Goal: Task Accomplishment & Management: Use online tool/utility

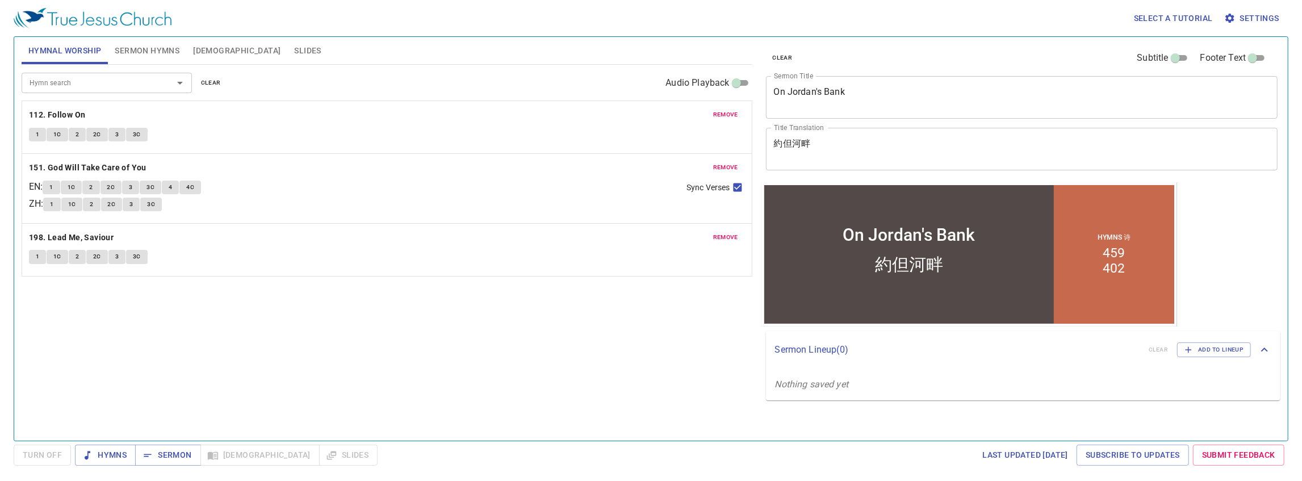
click at [127, 61] on button "Sermon Hymns" at bounding box center [147, 50] width 78 height 27
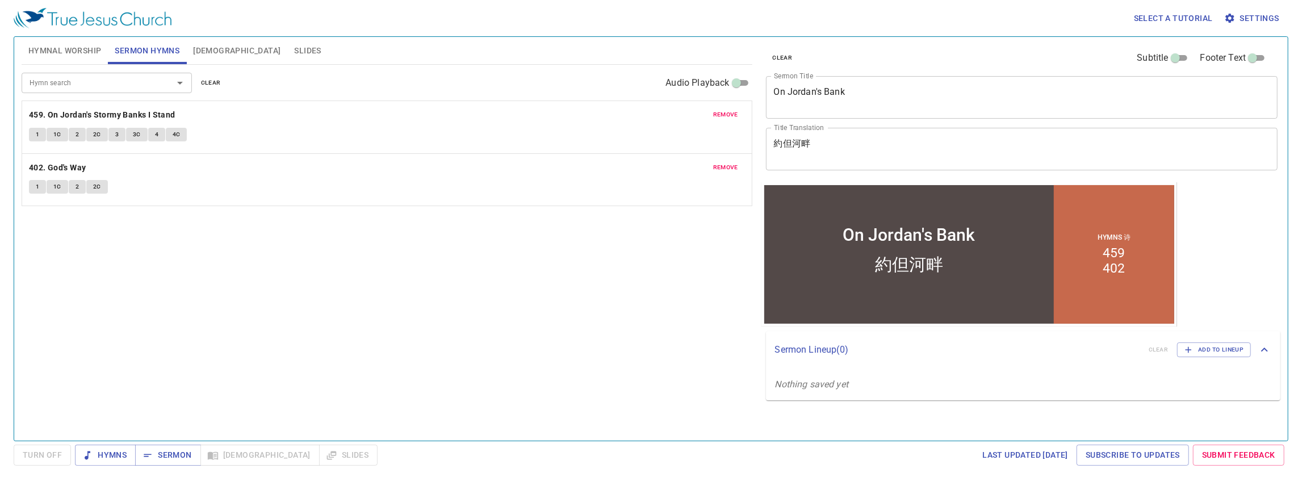
click at [117, 78] on input "Hymn search" at bounding box center [90, 82] width 130 height 13
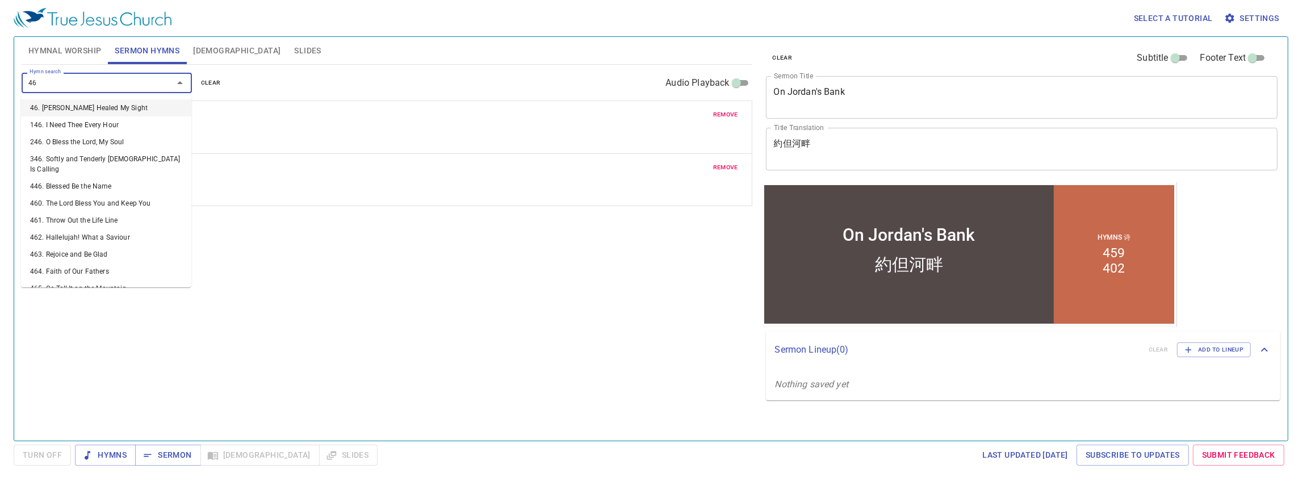
type input "460"
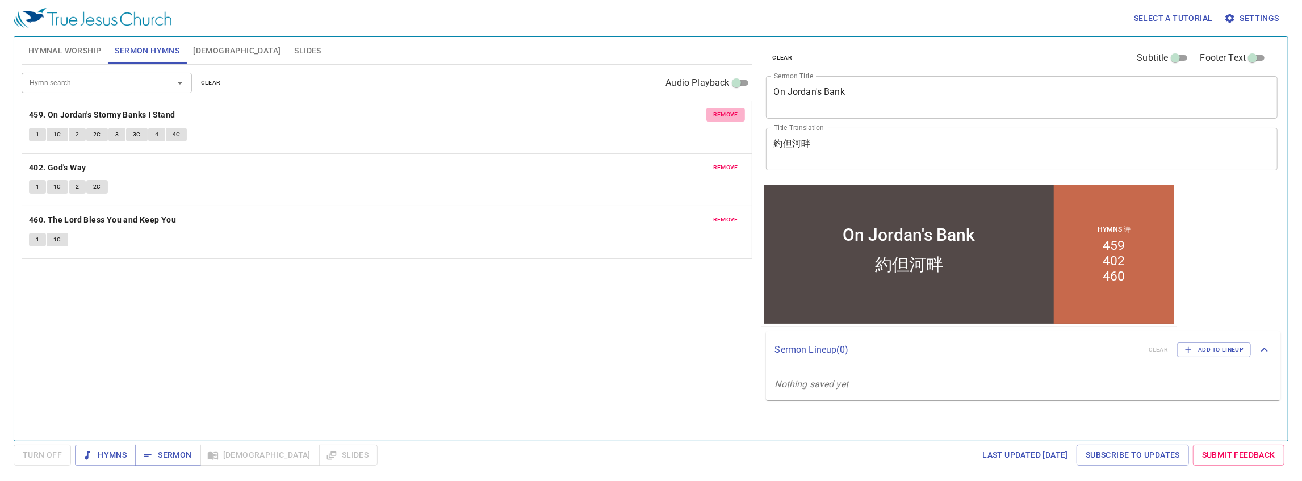
click at [620, 115] on span "remove" at bounding box center [725, 115] width 25 height 10
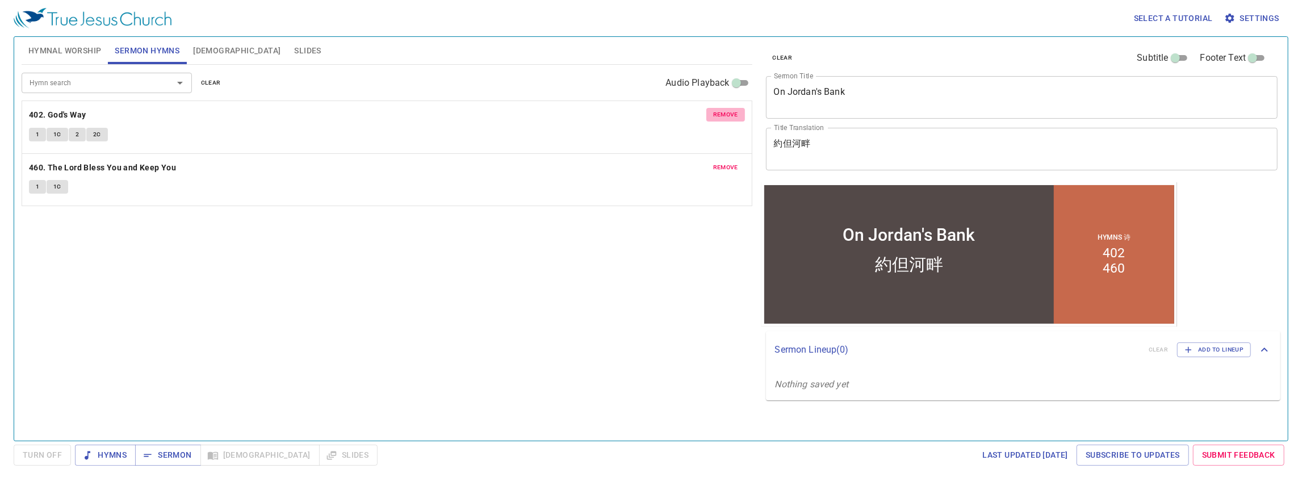
click at [620, 115] on span "remove" at bounding box center [725, 115] width 25 height 10
click at [620, 94] on textarea "On Jordan's Bank" at bounding box center [1022, 97] width 496 height 22
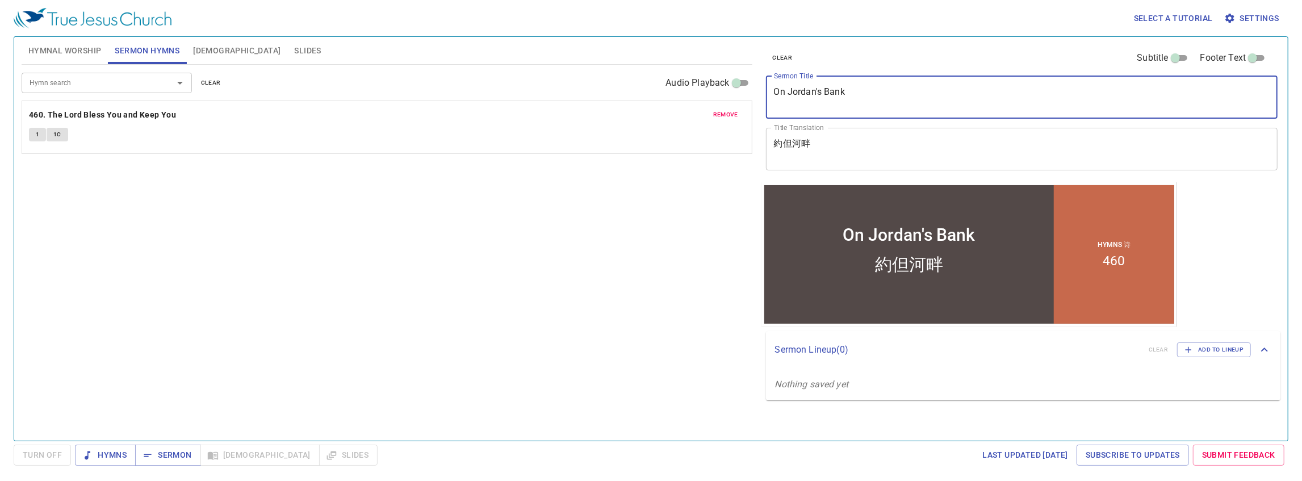
click at [620, 94] on textarea "On Jordan's Bank" at bounding box center [1022, 97] width 496 height 22
type textarea "Morning Prayer"
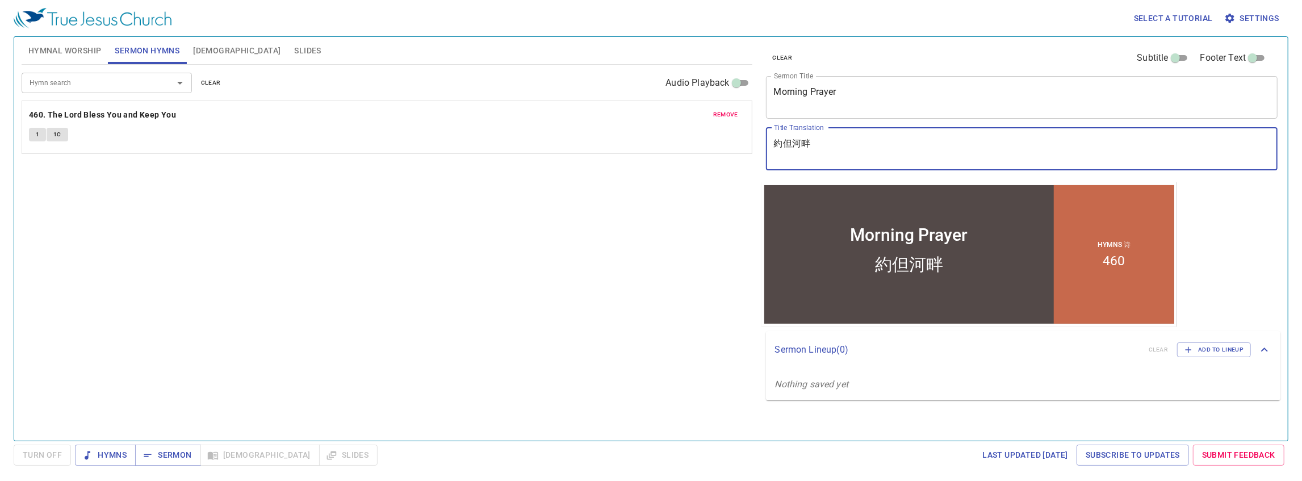
click at [620, 133] on div "約但河畔 x Title Translation" at bounding box center [1022, 149] width 512 height 43
click at [620, 146] on textarea "約但河畔" at bounding box center [1022, 149] width 496 height 22
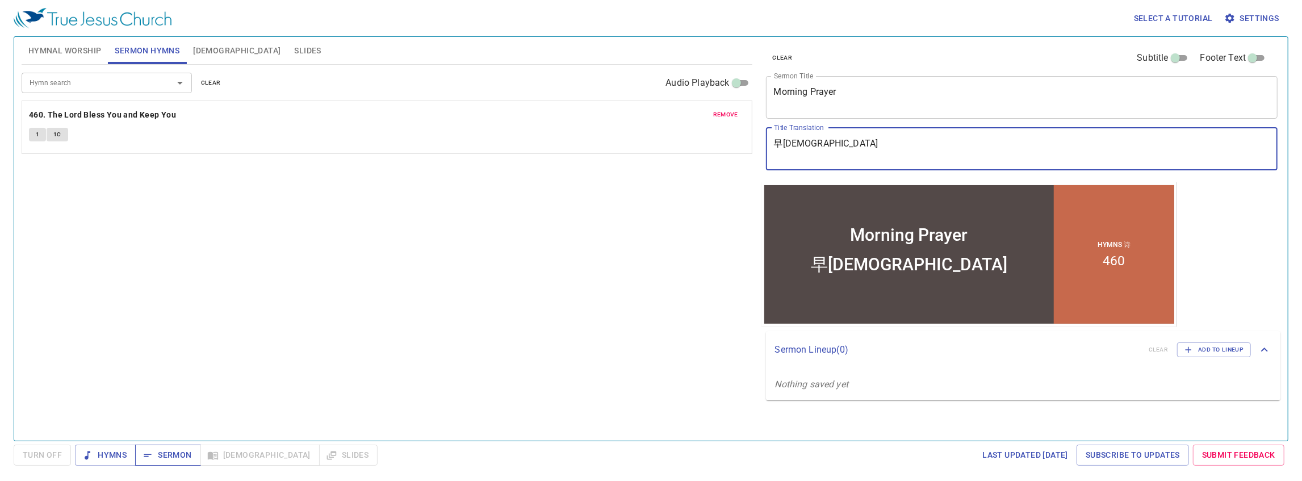
type textarea "早禱會"
click at [177, 450] on span "Sermon" at bounding box center [167, 455] width 47 height 14
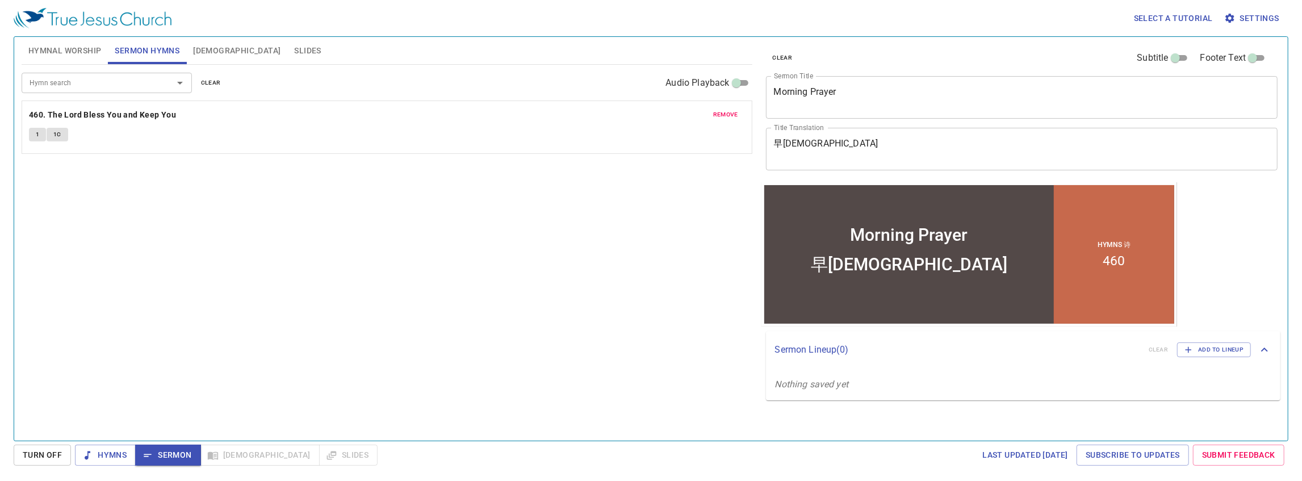
click at [169, 452] on span "Sermon" at bounding box center [167, 455] width 47 height 14
click at [620, 352] on span "Add to Lineup" at bounding box center [1213, 350] width 59 height 10
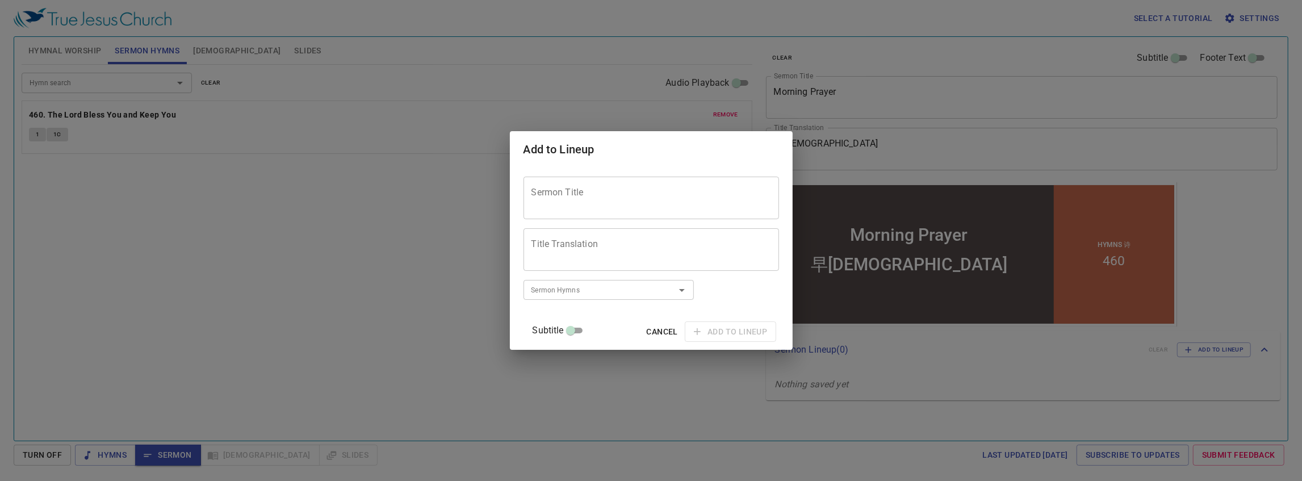
click at [620, 209] on div "Sermon Title" at bounding box center [650, 198] width 255 height 43
paste textarea "But I have prayed for you, that your faith should not fail"
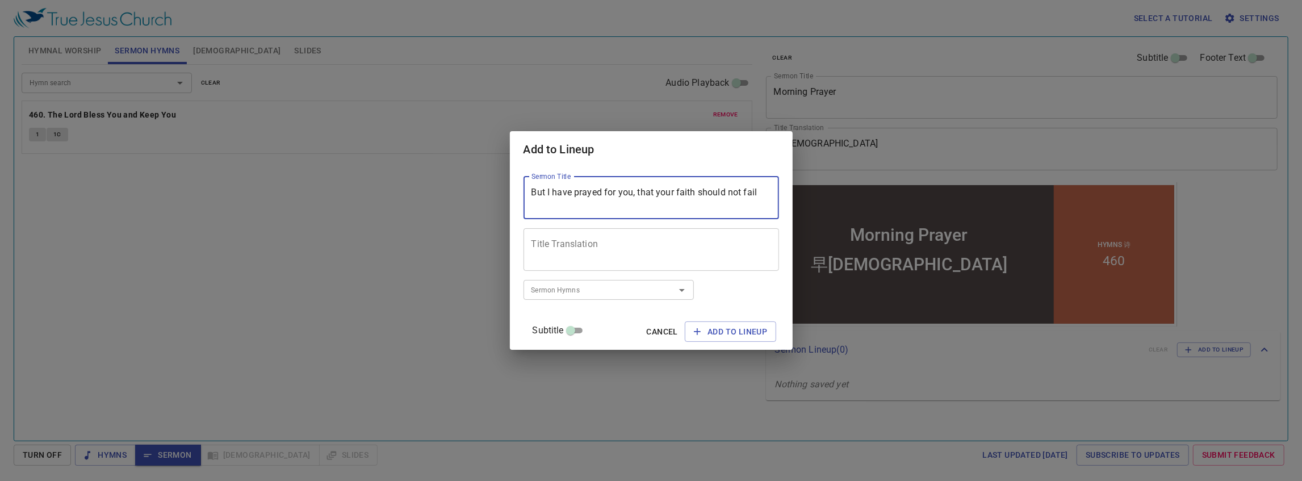
type textarea "But I have prayed for you, that your faith should not fail"
click at [585, 231] on div "Title Translation" at bounding box center [650, 249] width 255 height 43
paste textarea "但我已經為你祈求，叫你不至於失了信心"
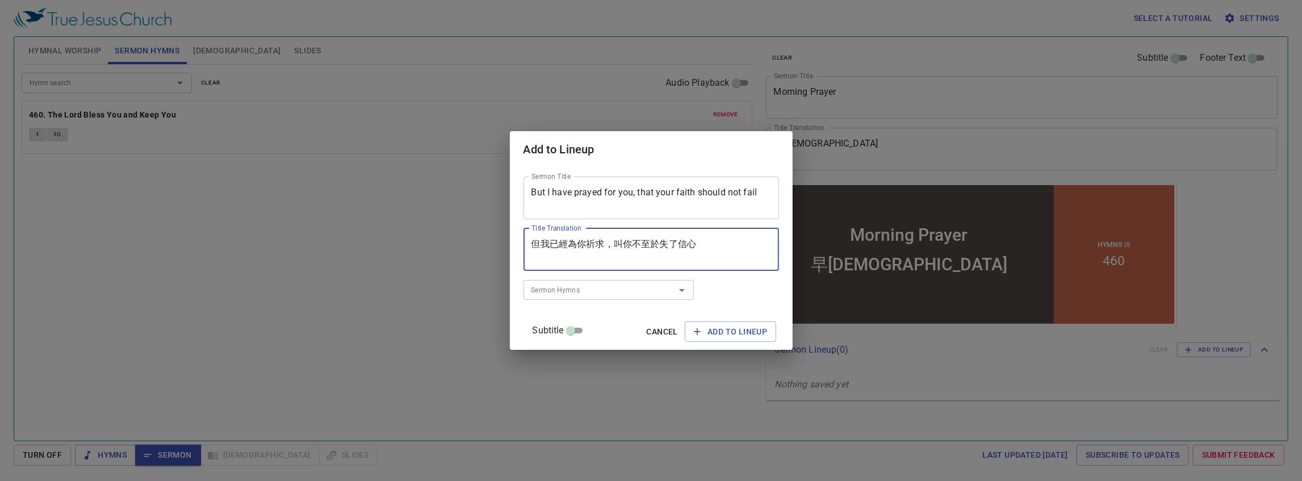
type textarea "但我已經為你祈求，叫你不至於失了信心"
click at [620, 288] on input "Sermon Hymns" at bounding box center [592, 289] width 130 height 13
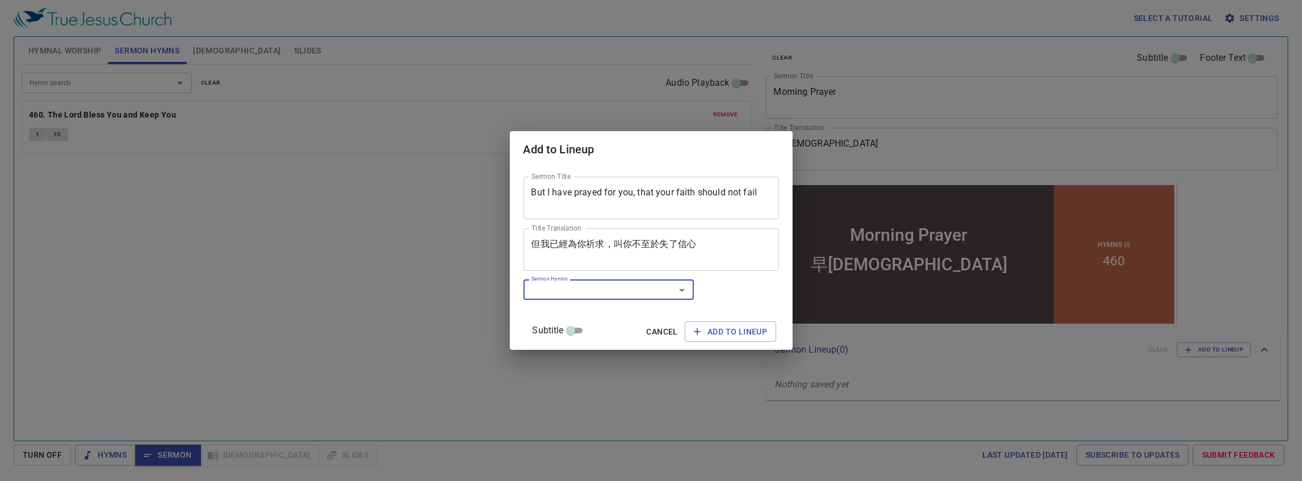
click at [613, 290] on input "Sermon Hymns" at bounding box center [592, 289] width 130 height 13
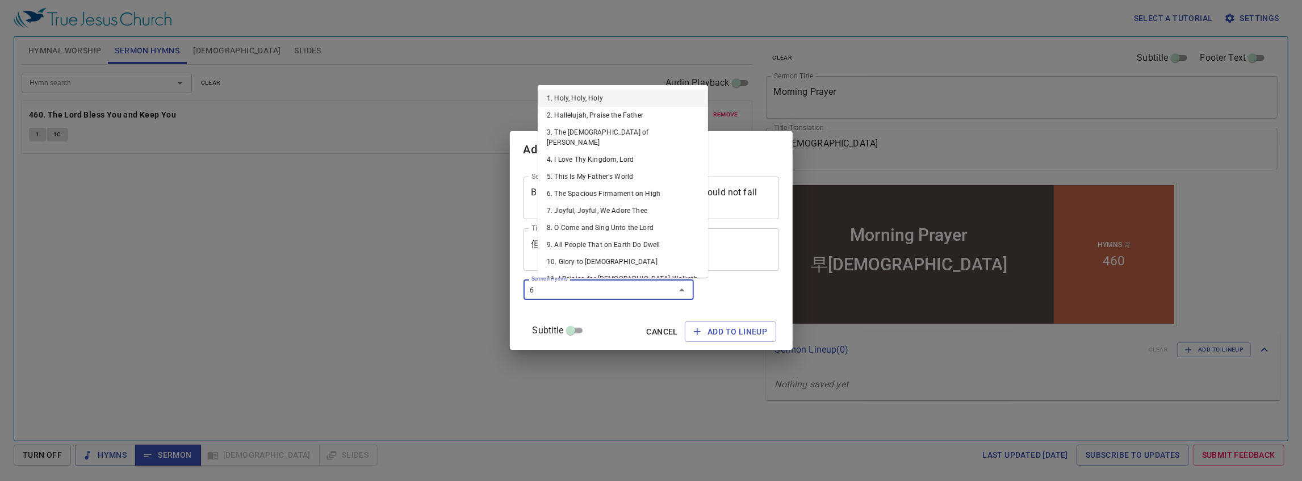
type input "63"
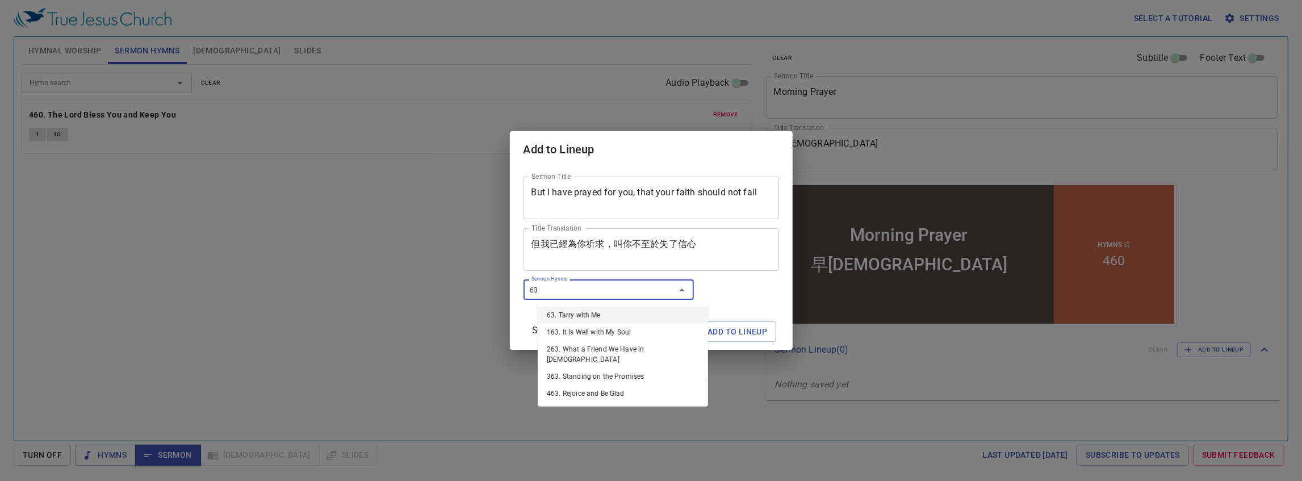
click at [601, 314] on li "63. Tarry with Me" at bounding box center [623, 315] width 170 height 17
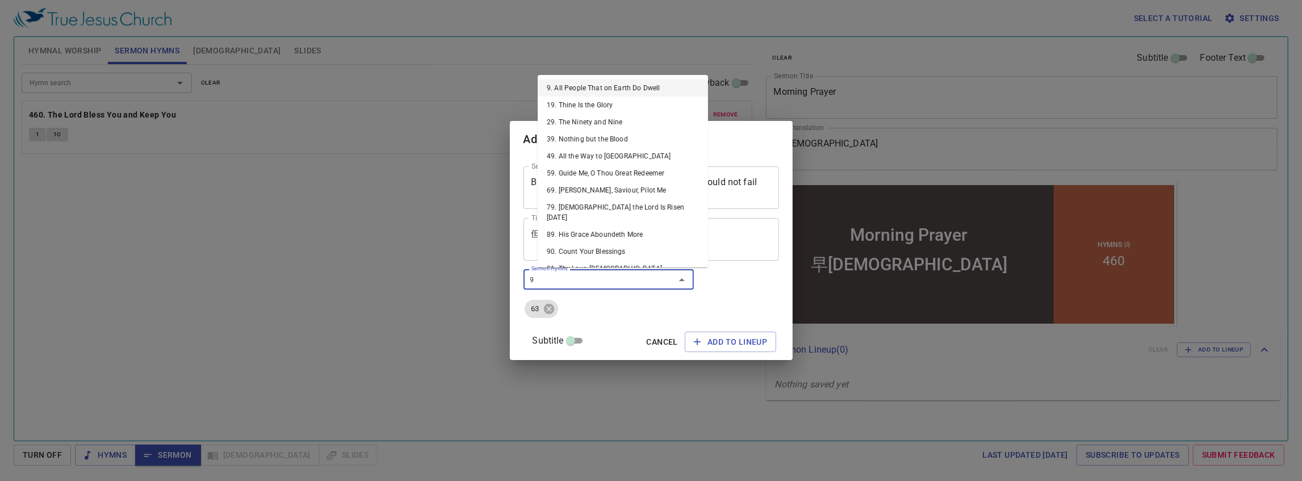
type input "96"
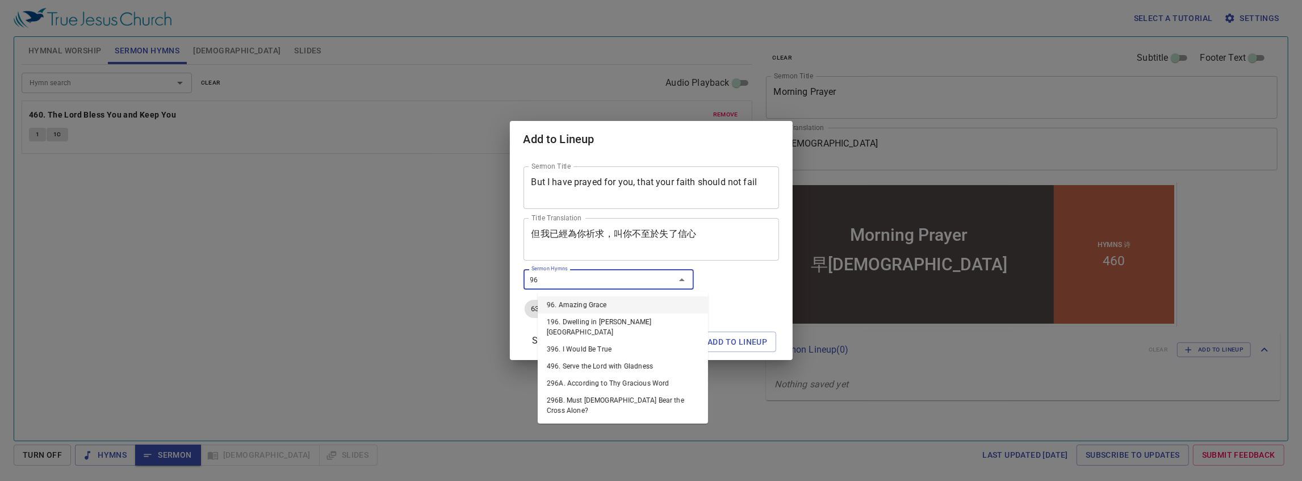
click at [579, 302] on li "96. Amazing Grace" at bounding box center [623, 304] width 170 height 17
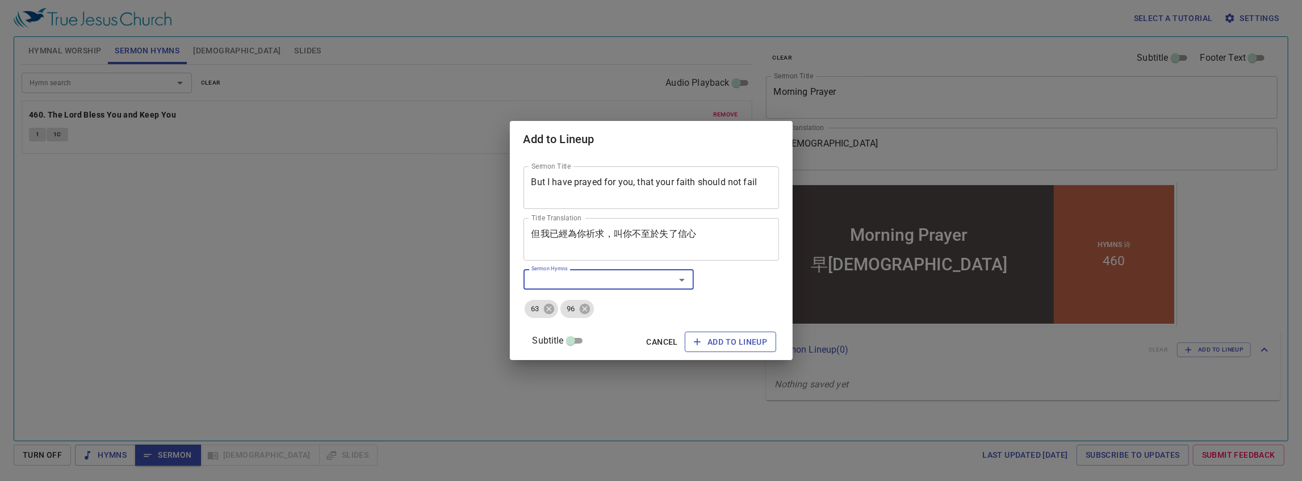
click at [620, 336] on span "Add to Lineup" at bounding box center [730, 342] width 73 height 14
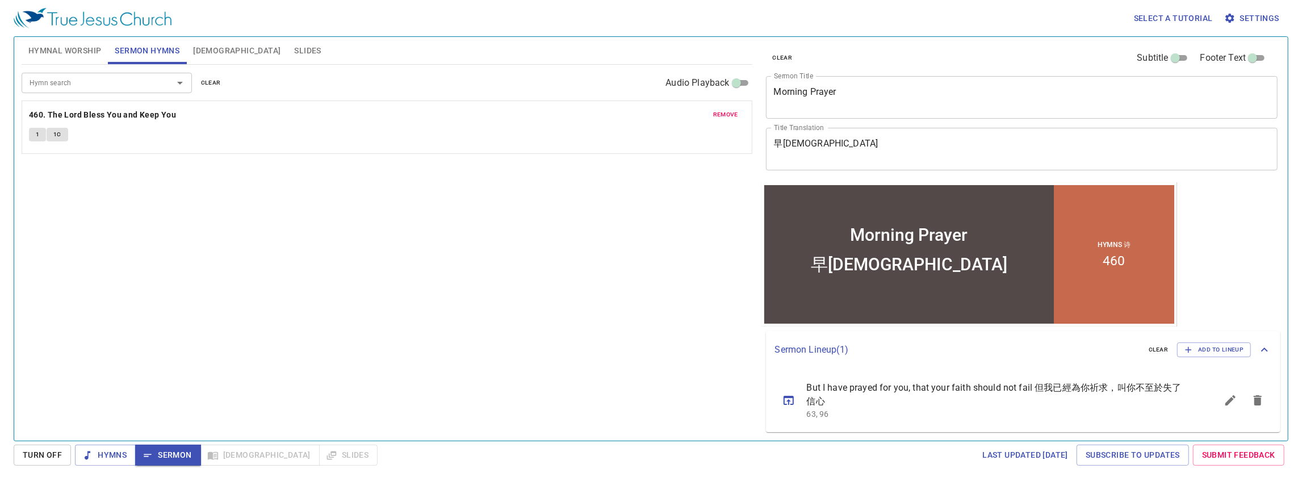
click at [620, 401] on icon "sermon lineup list" at bounding box center [789, 400] width 14 height 14
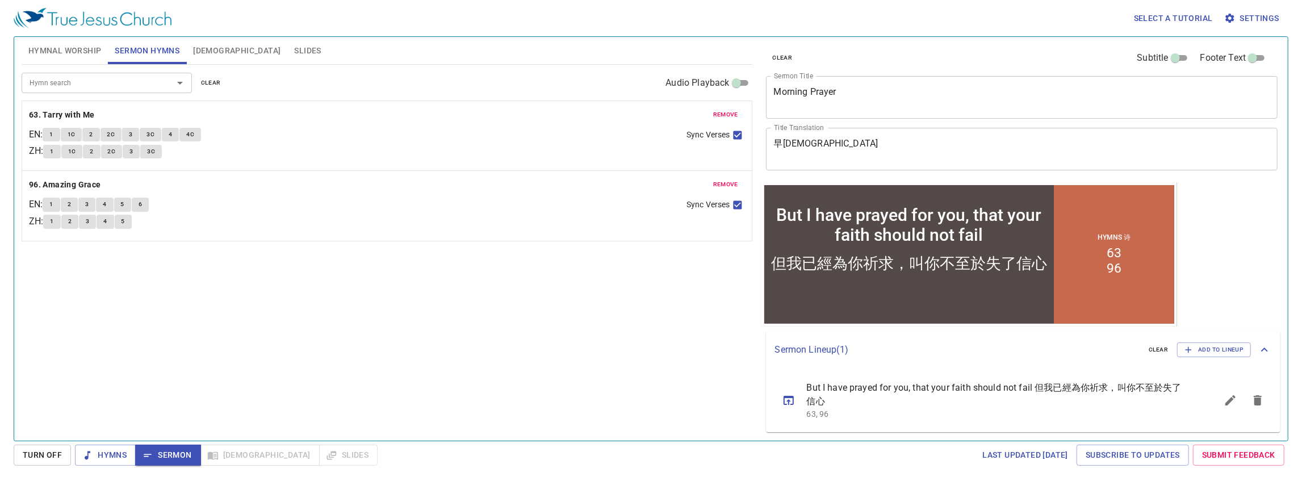
click at [620, 353] on p "Sermon Lineup ( 1 )" at bounding box center [957, 350] width 364 height 14
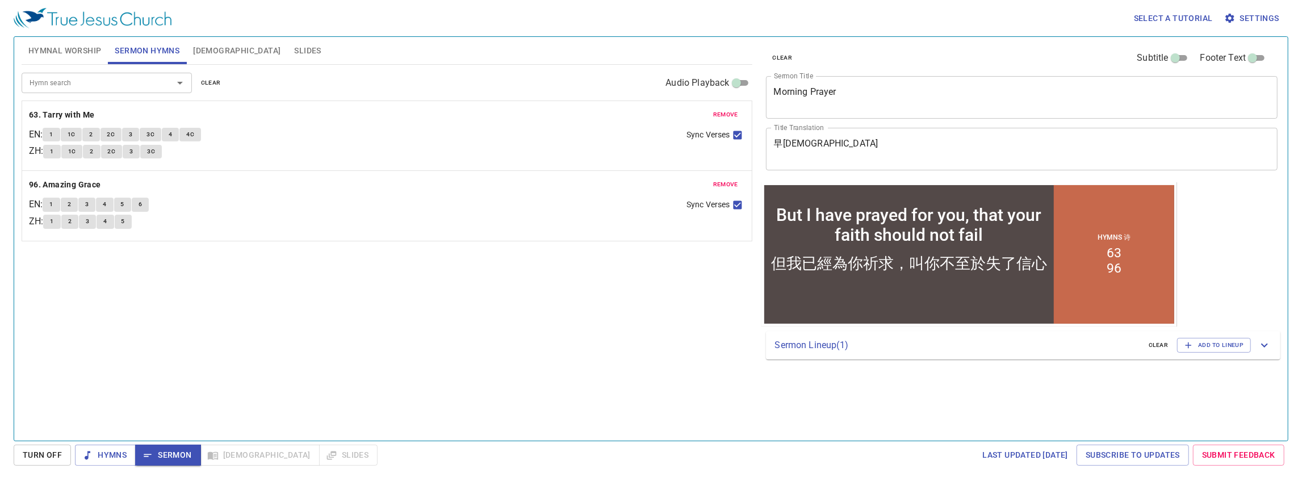
click at [620, 347] on icon at bounding box center [1265, 345] width 14 height 14
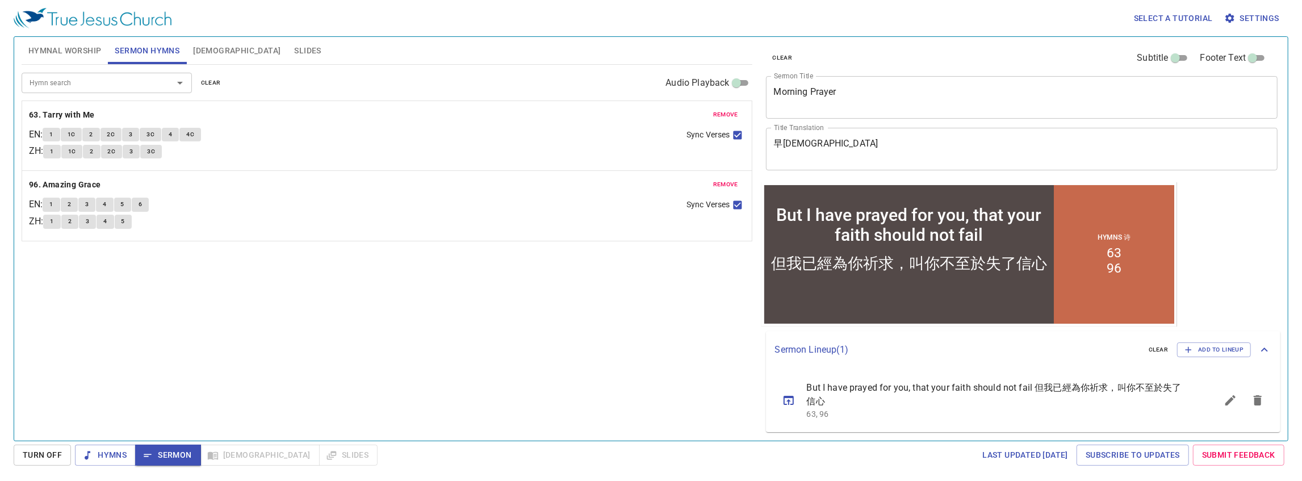
click at [620, 99] on textarea "But I have prayed for you, that your faith should not fail" at bounding box center [1022, 97] width 496 height 22
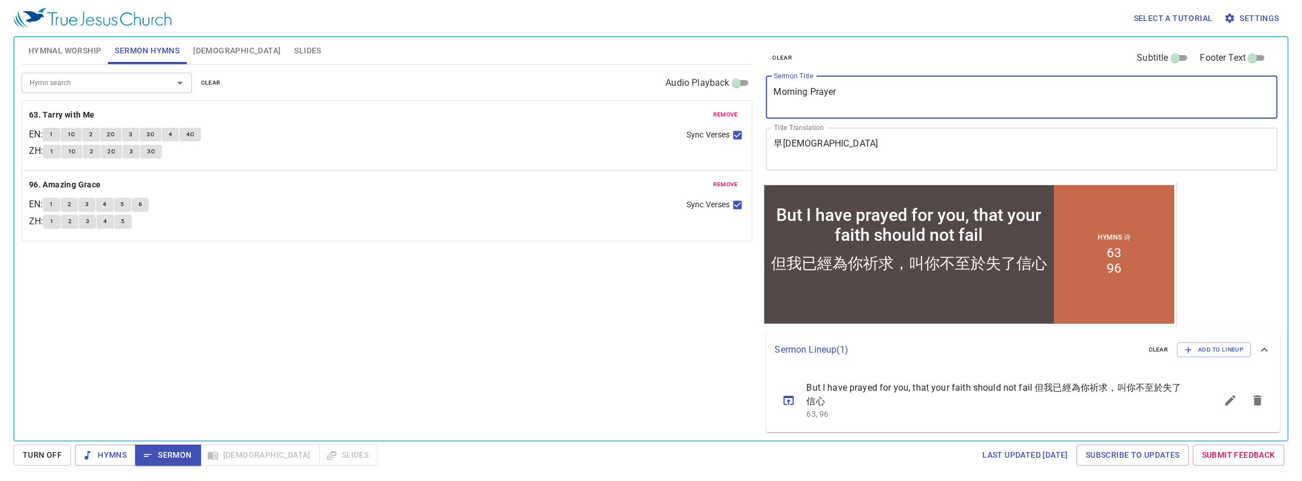
click at [620, 99] on textarea "But I have prayed for you, that your faith should not fail" at bounding box center [1022, 97] width 496 height 22
type textarea "Morning Prayer Session"
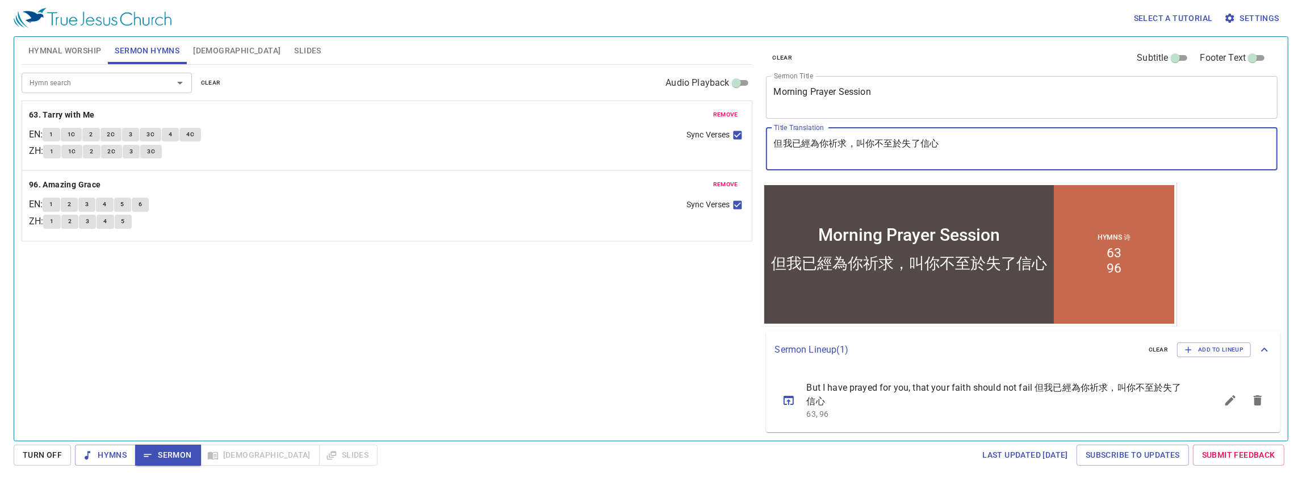
click at [620, 145] on textarea "但我已經為你祈求，叫你不至於失了信心" at bounding box center [1022, 149] width 496 height 22
type textarea "早禱會"
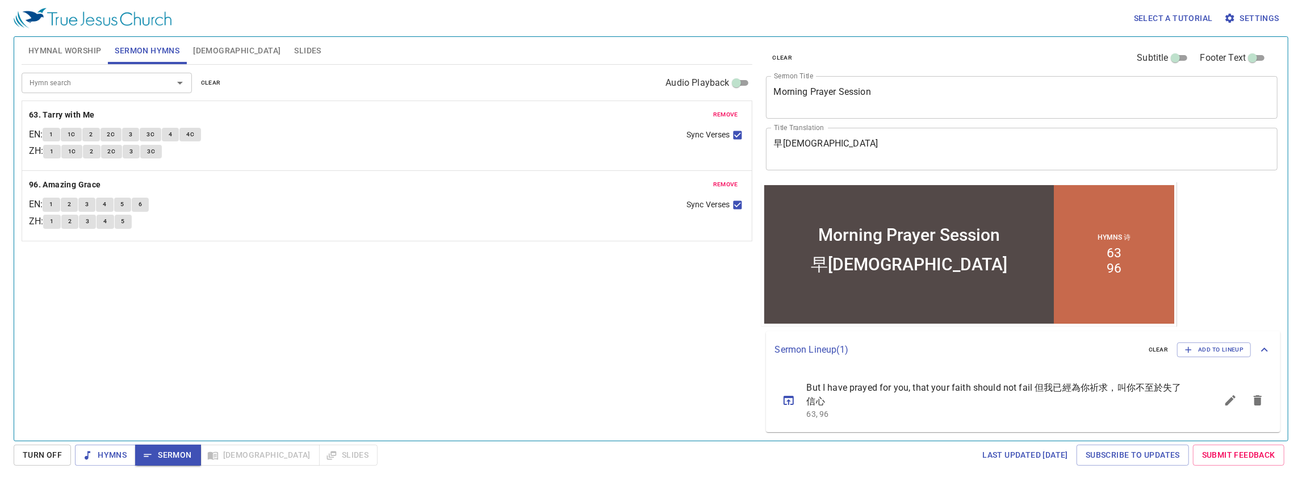
click at [147, 94] on div "Hymn search Hymn search clear Audio Playback" at bounding box center [387, 83] width 731 height 36
click at [141, 89] on input "Hymn search" at bounding box center [90, 82] width 130 height 13
click at [57, 79] on input "4630" at bounding box center [90, 82] width 130 height 13
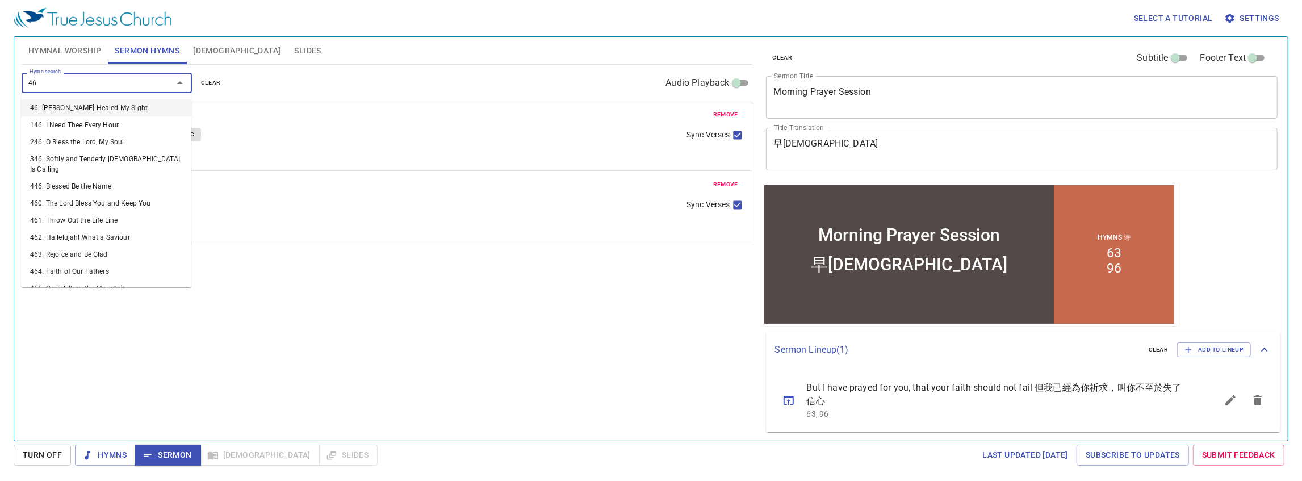
type input "460"
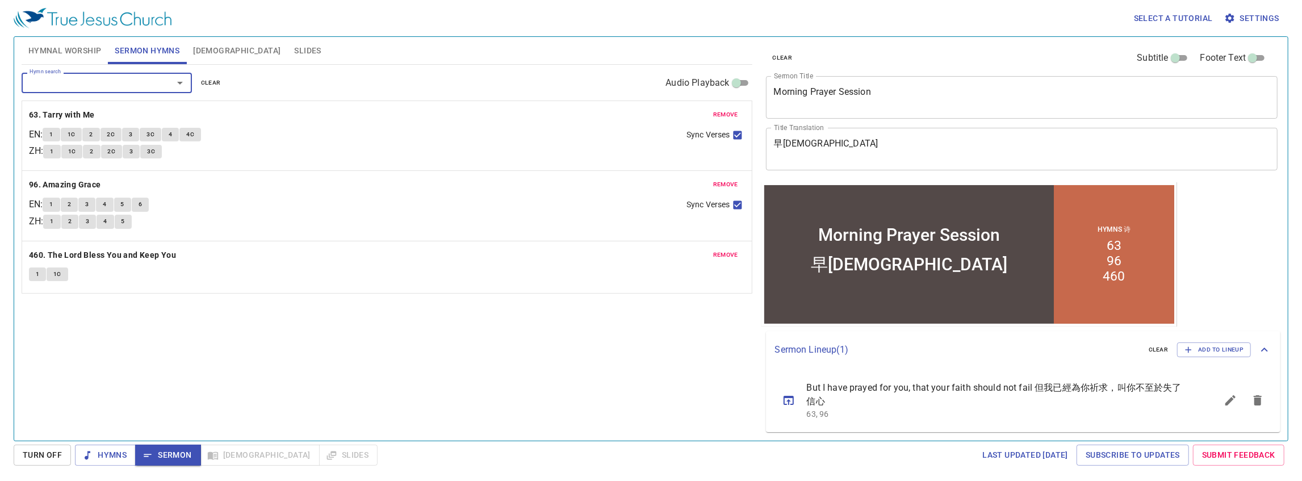
click at [620, 113] on span "remove" at bounding box center [725, 115] width 25 height 10
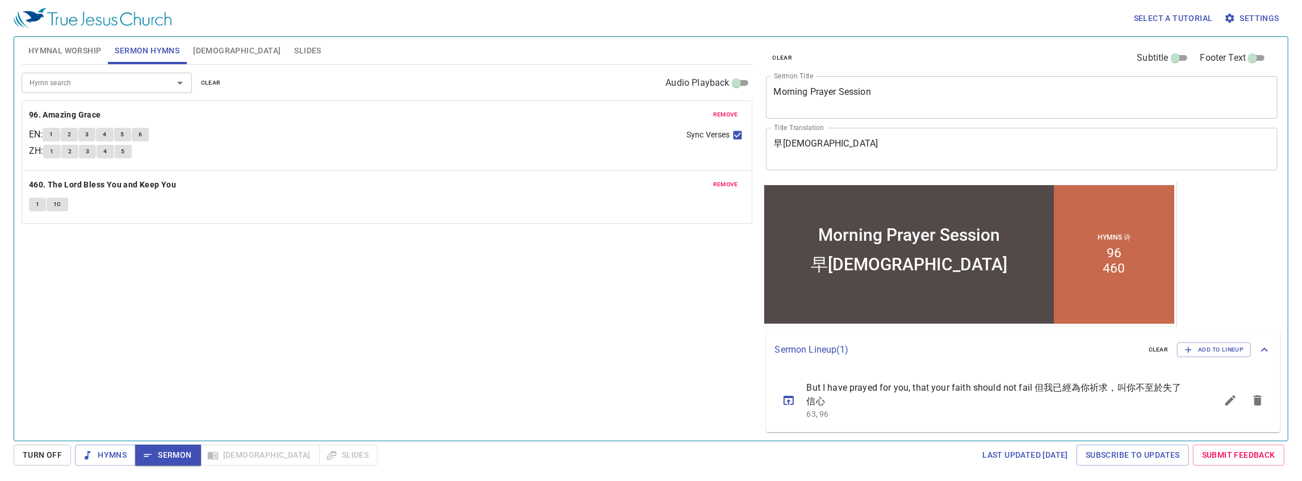
click at [620, 113] on span "remove" at bounding box center [725, 115] width 25 height 10
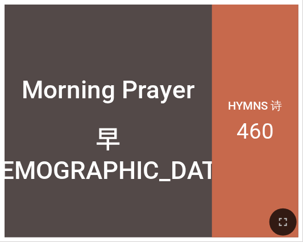
drag, startPoint x: 292, startPoint y: 224, endPoint x: 619, endPoint y: 327, distance: 342.8
click at [292, 224] on button "button" at bounding box center [282, 221] width 27 height 27
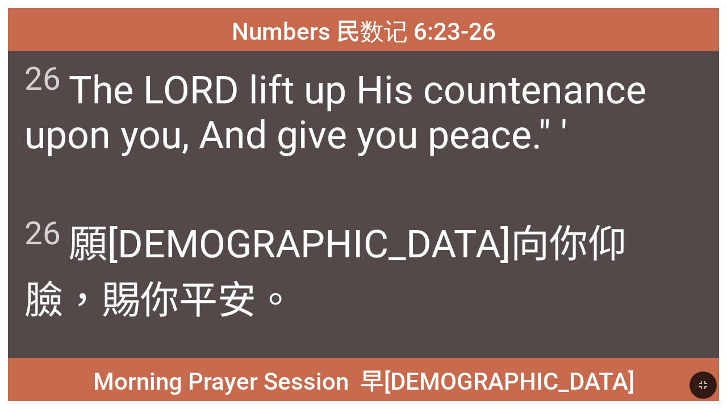
drag, startPoint x: 623, startPoint y: 1, endPoint x: 556, endPoint y: 0, distance: 66.4
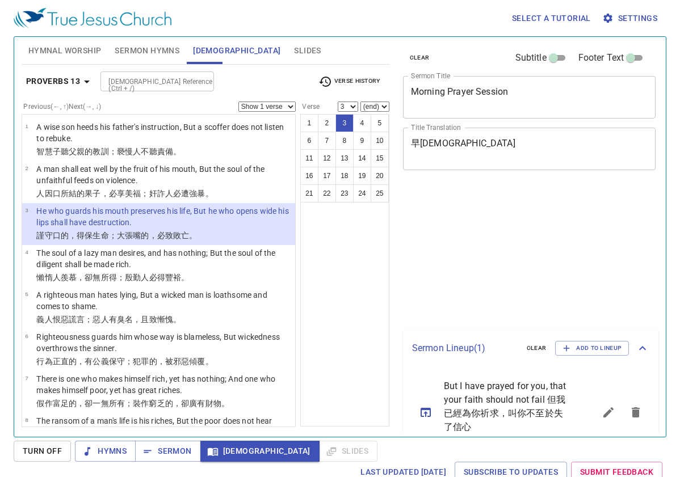
select select "3"
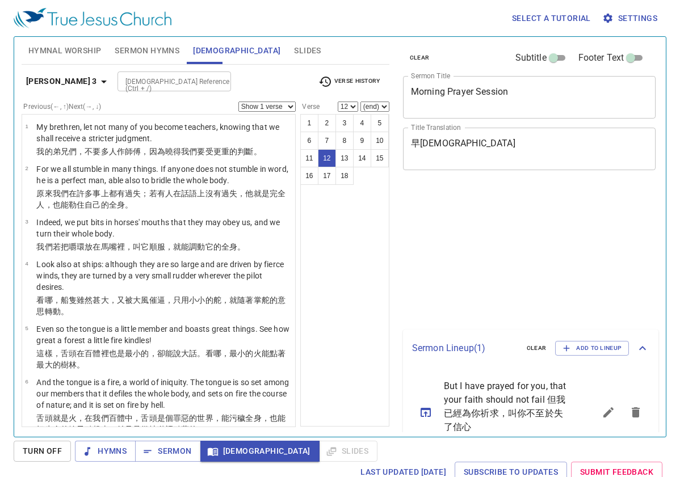
select select "12"
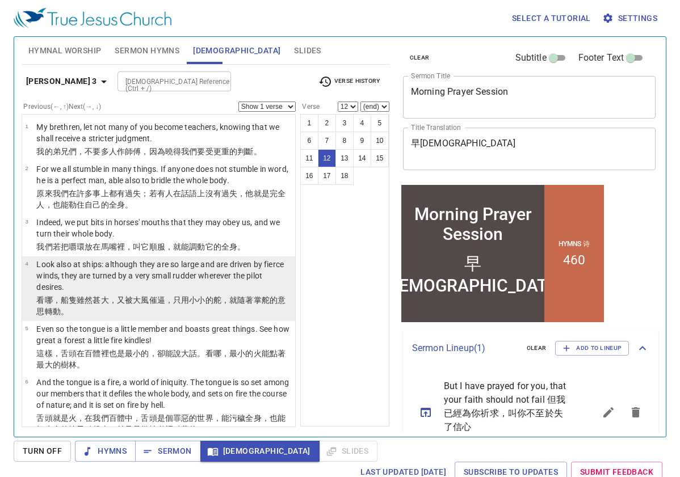
scroll to position [98, 0]
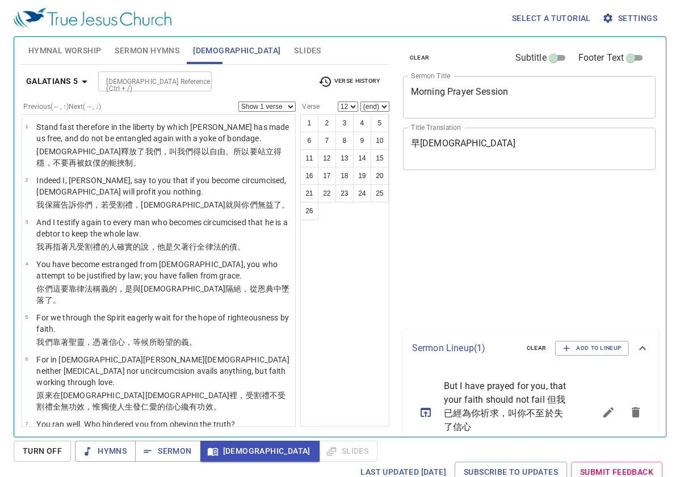
select select "12"
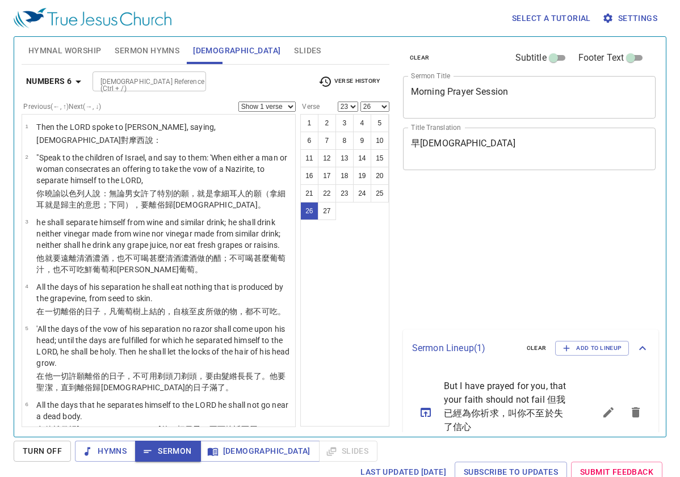
select select "23"
select select "26"
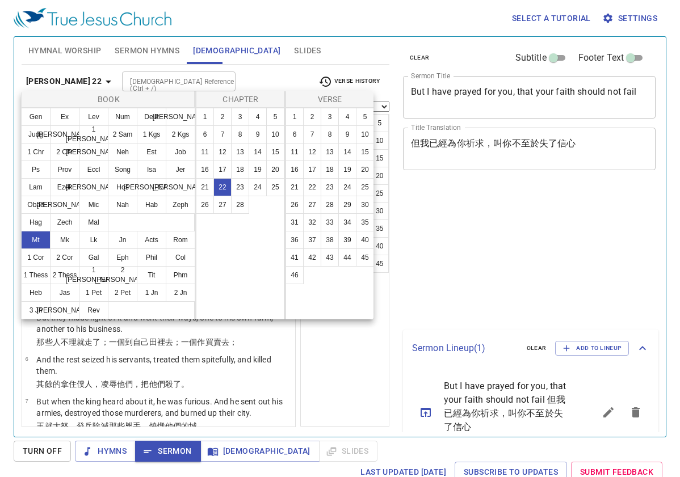
select select "23"
select select "26"
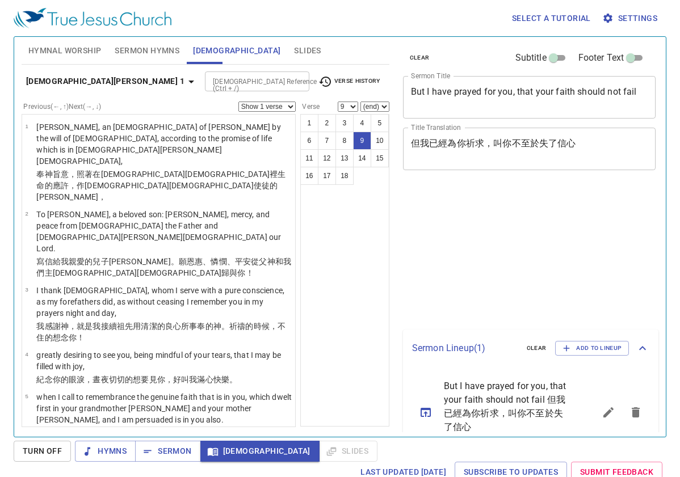
select select "9"
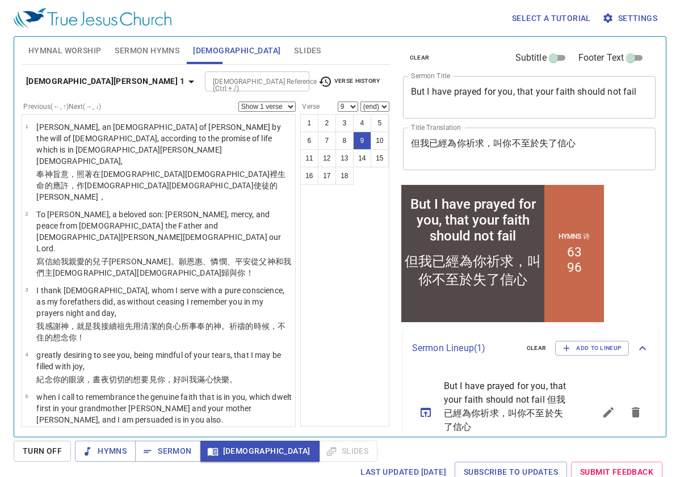
scroll to position [284, 0]
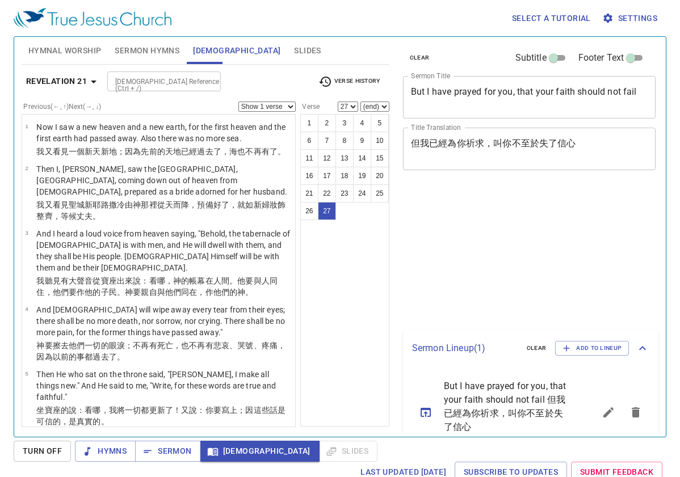
select select "27"
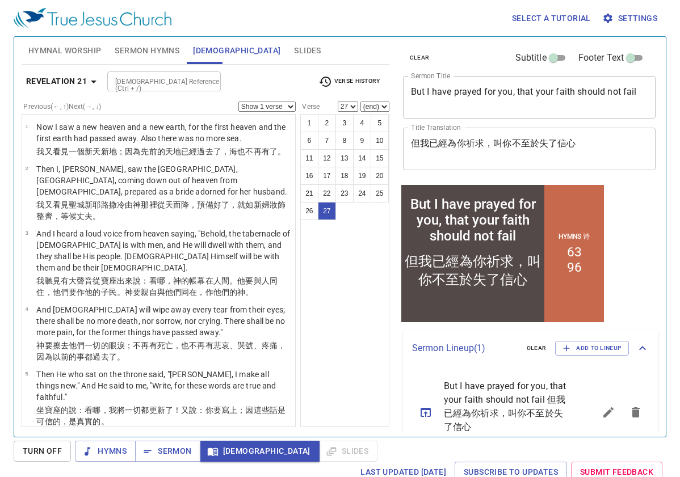
scroll to position [1103, 0]
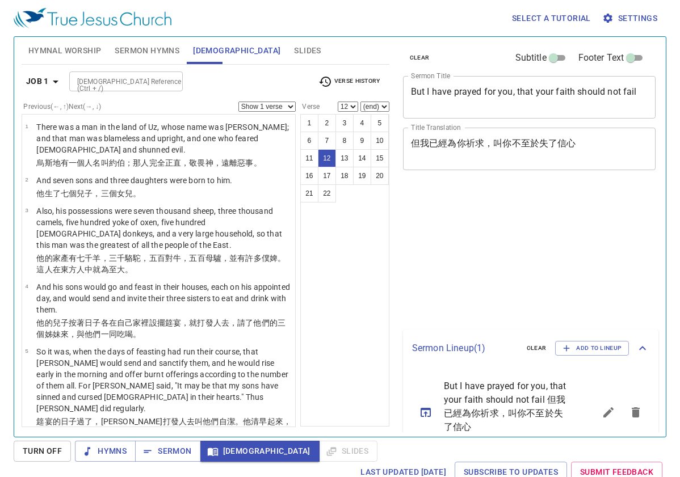
select select "12"
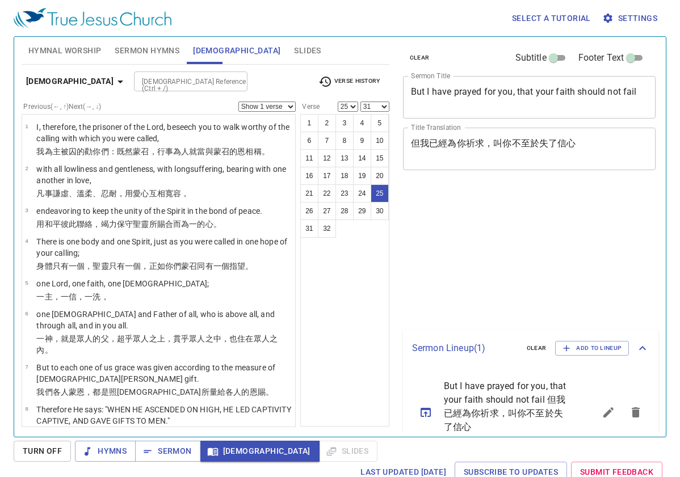
select select "25"
select select "31"
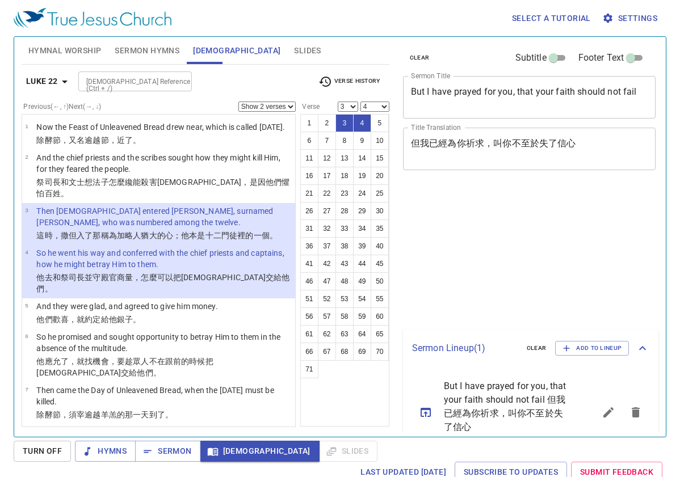
select select "2"
select select "3"
select select "4"
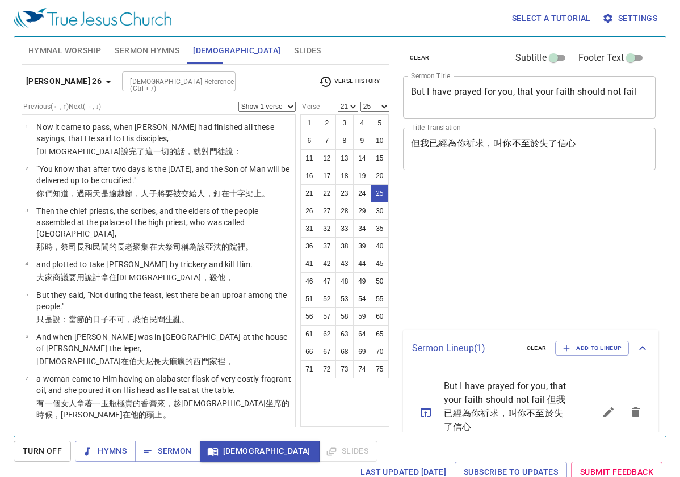
select select "21"
select select "25"
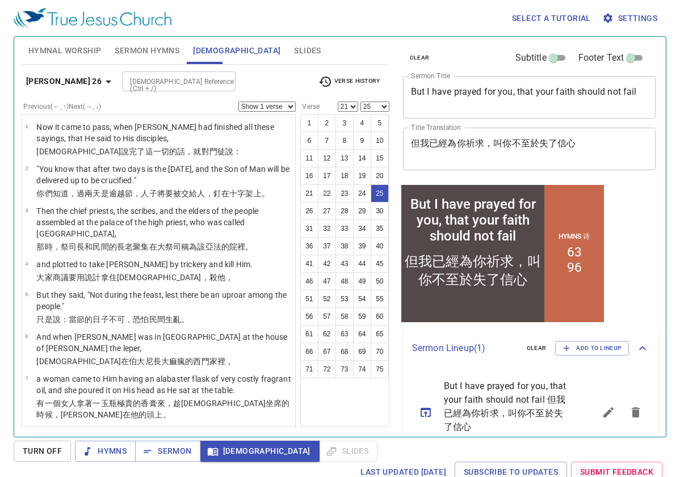
scroll to position [781, 0]
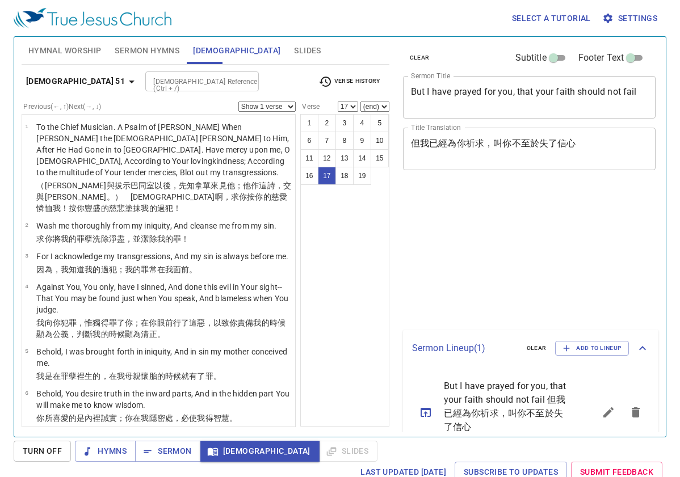
select select "17"
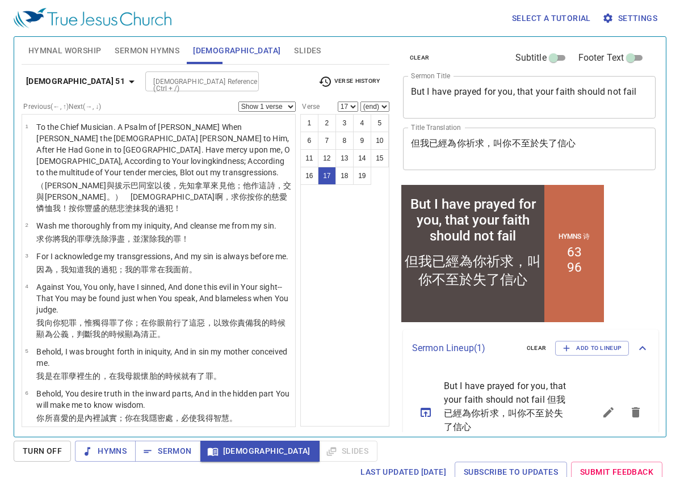
click at [125, 84] on icon "button" at bounding box center [132, 82] width 14 height 14
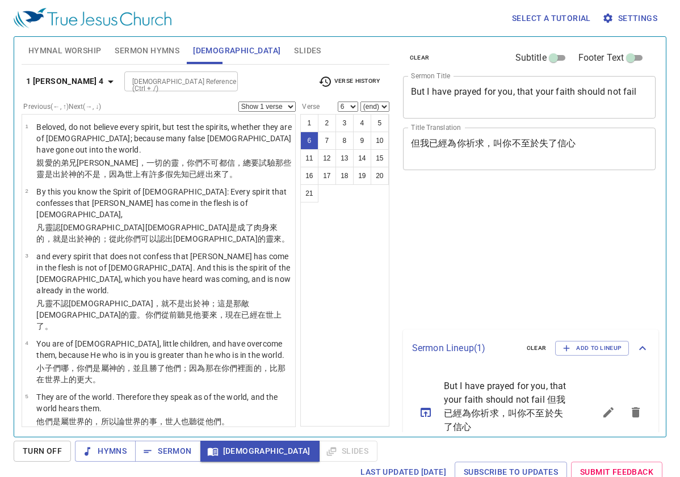
select select "6"
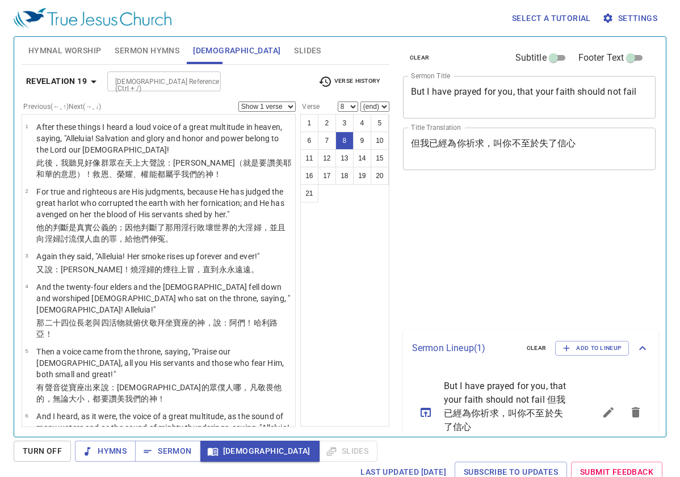
select select "8"
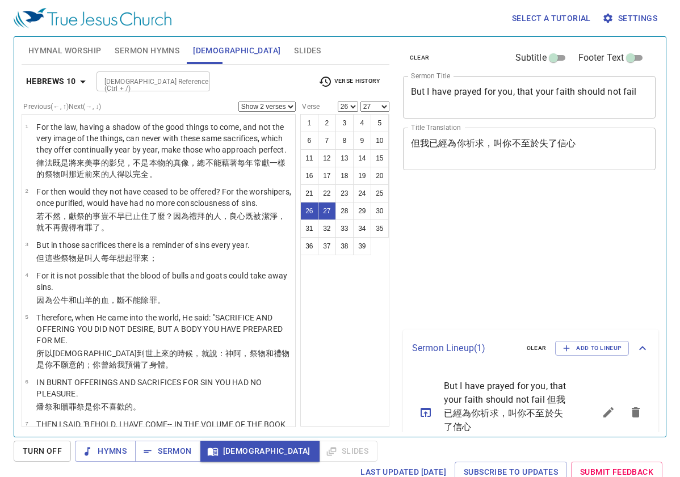
select select "2"
select select "26"
select select "27"
